Goal: Browse casually

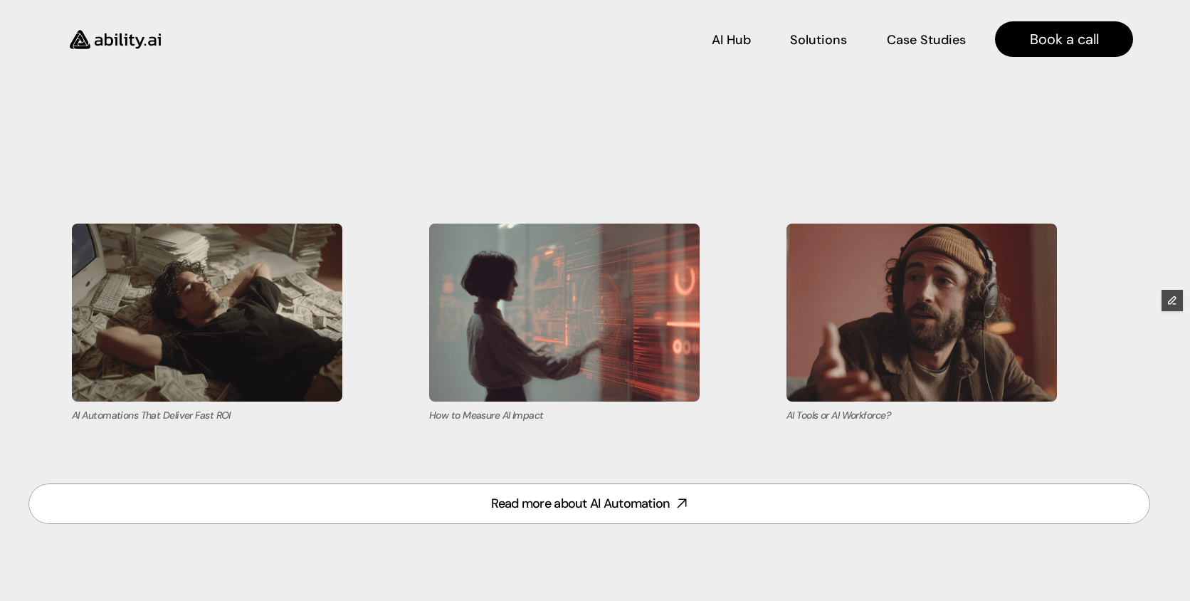
scroll to position [5896, 0]
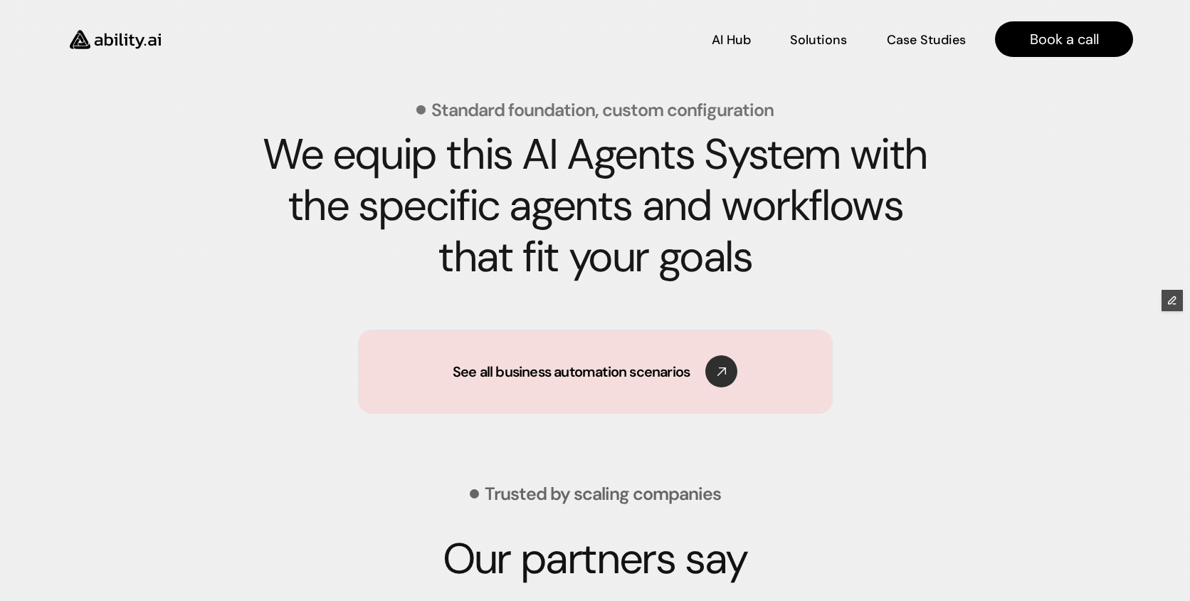
scroll to position [2078, 0]
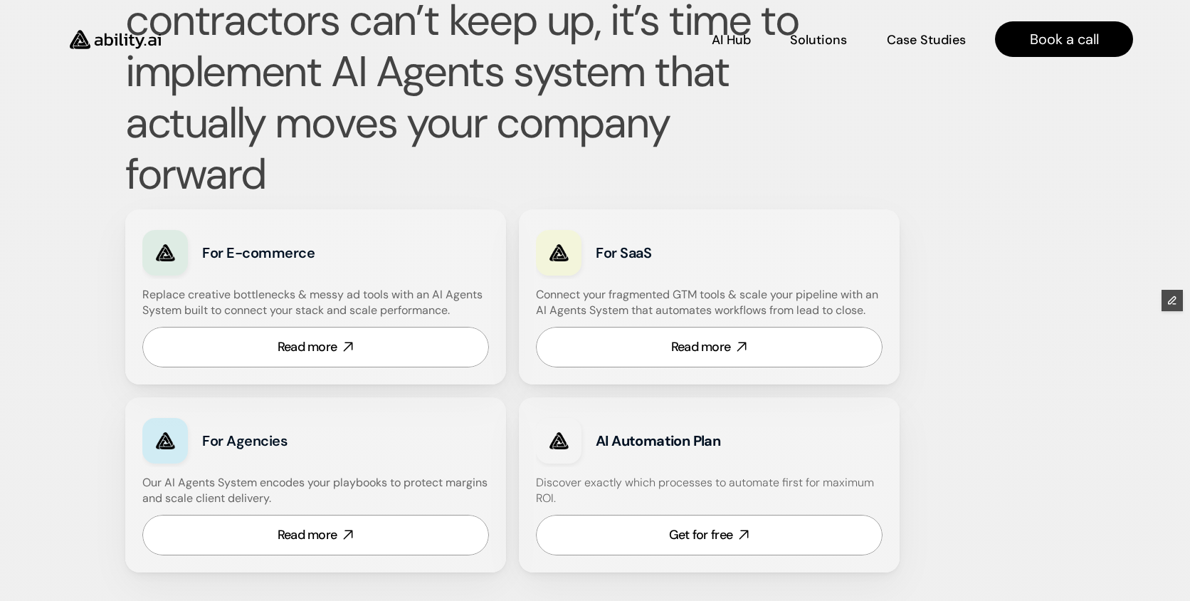
scroll to position [764, 0]
